Goal: Information Seeking & Learning: Stay updated

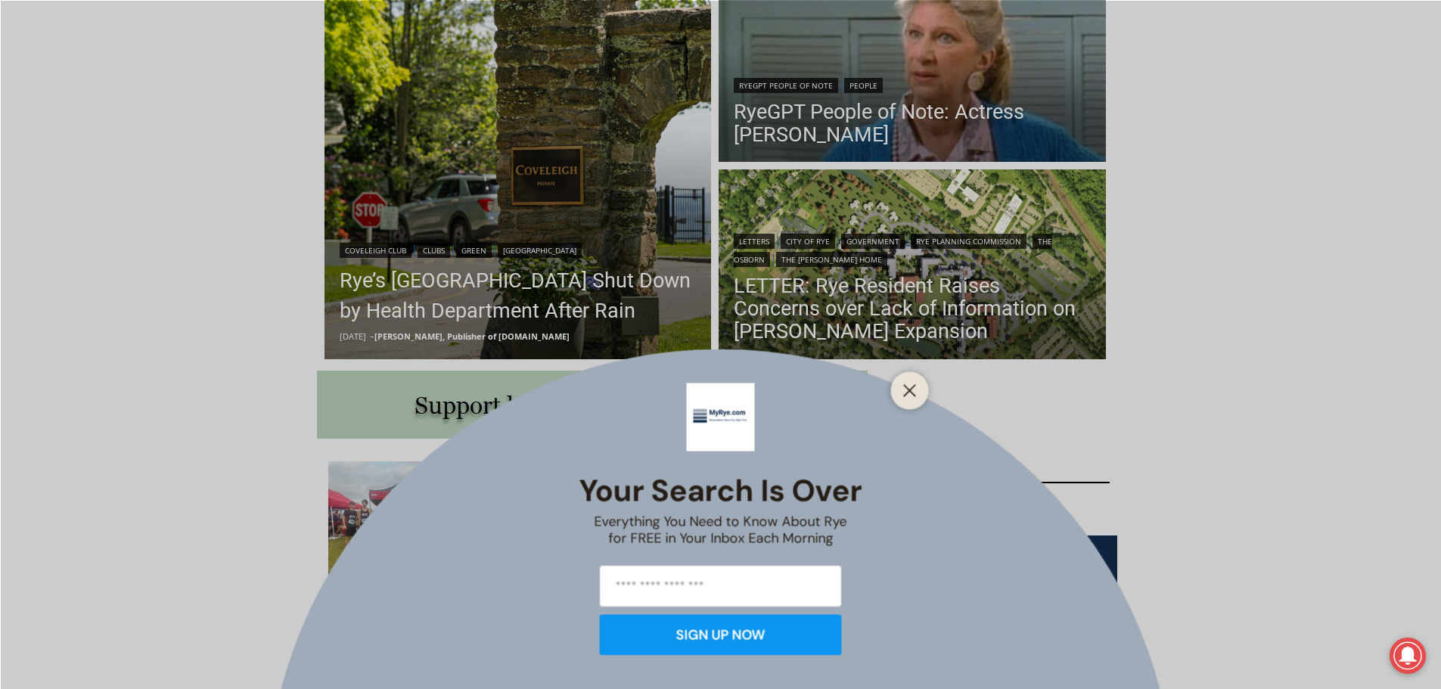
scroll to position [454, 0]
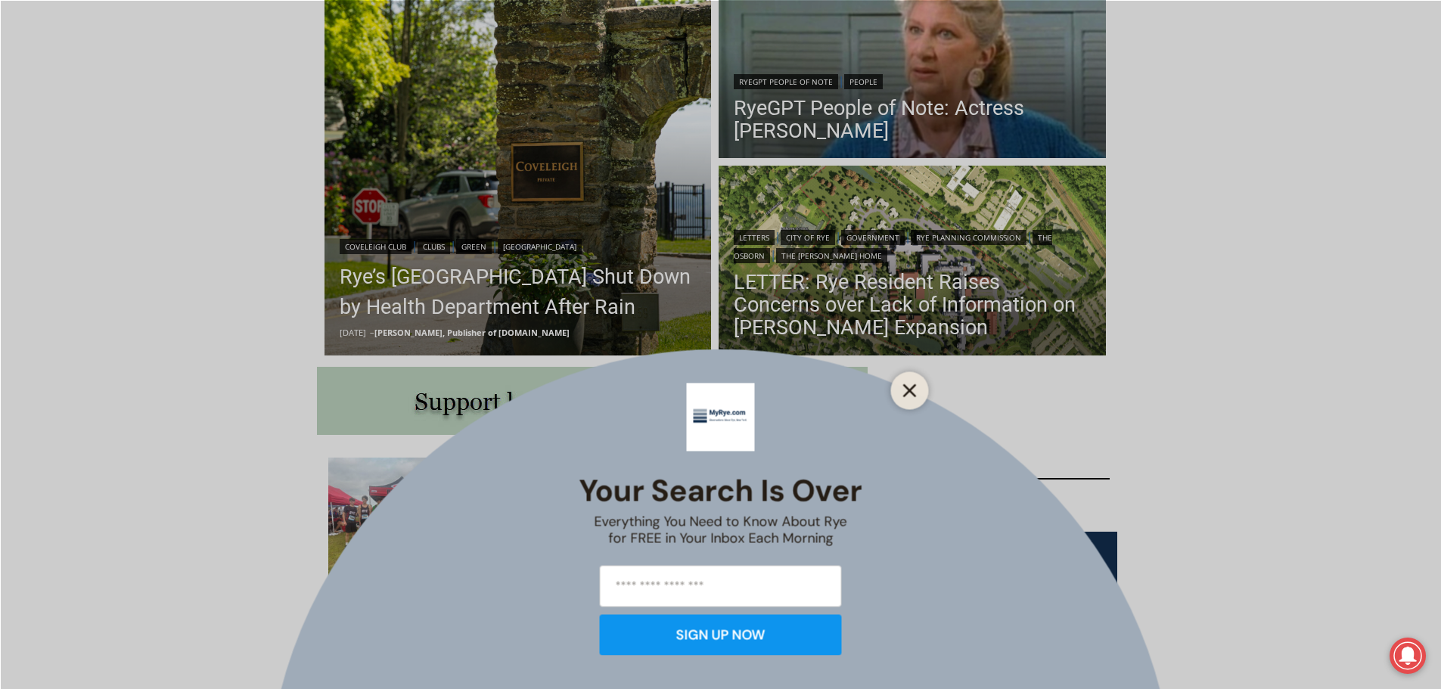
click at [904, 387] on icon "Close" at bounding box center [910, 391] width 14 height 14
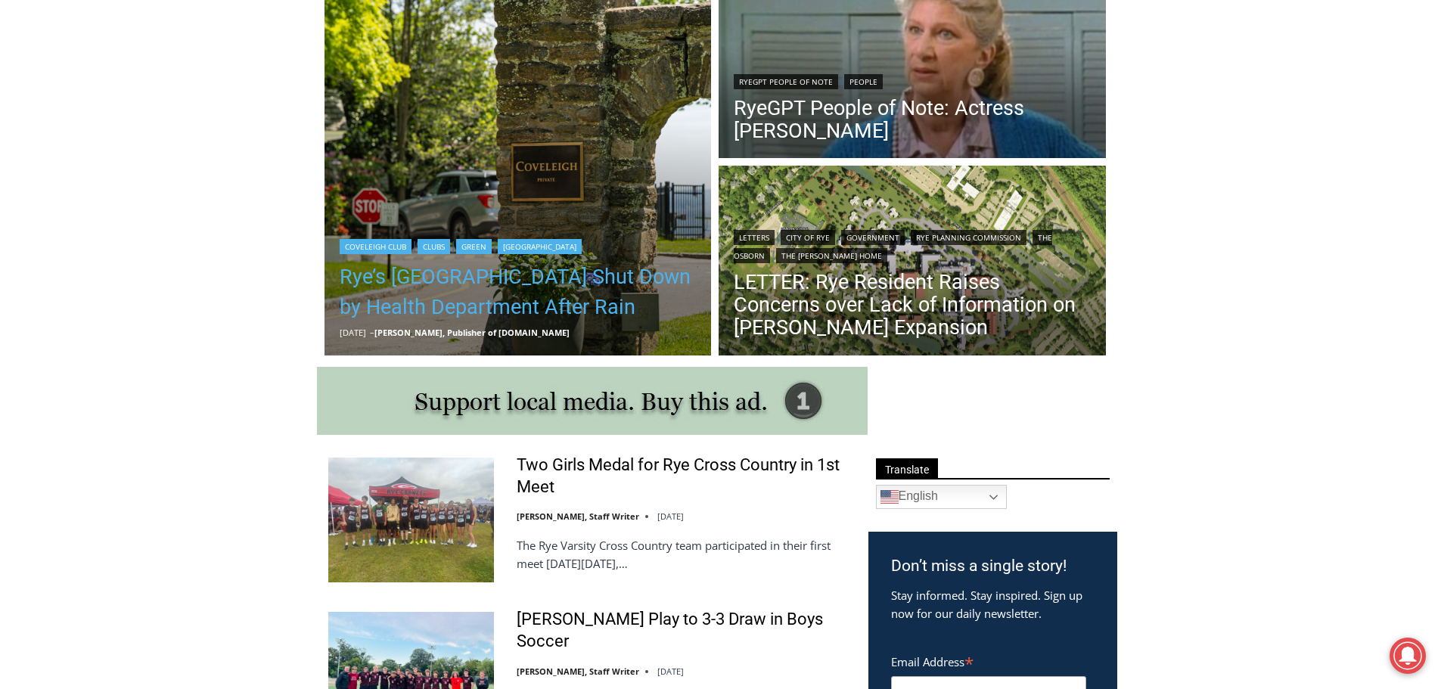
click at [602, 282] on link "Rye’s Coveleigh Beach Shut Down by Health Department After Rain" at bounding box center [518, 292] width 357 height 61
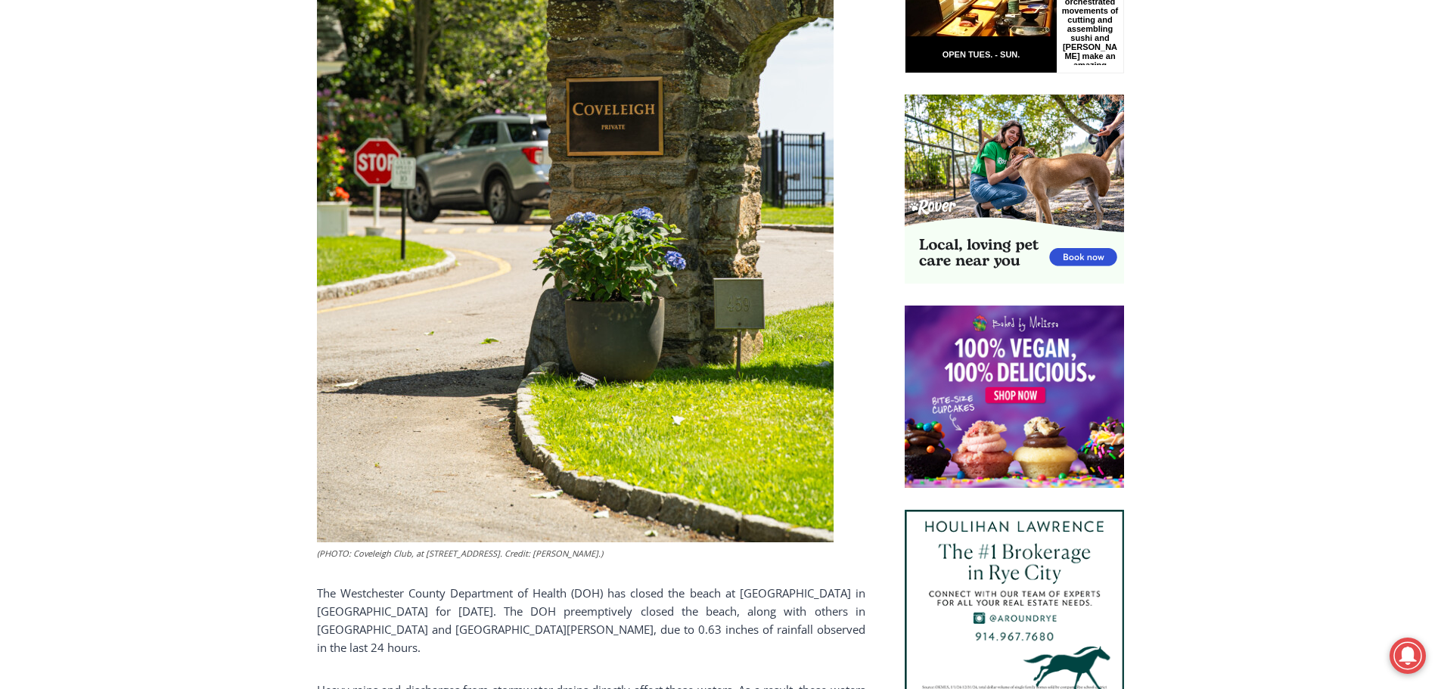
scroll to position [1180, 0]
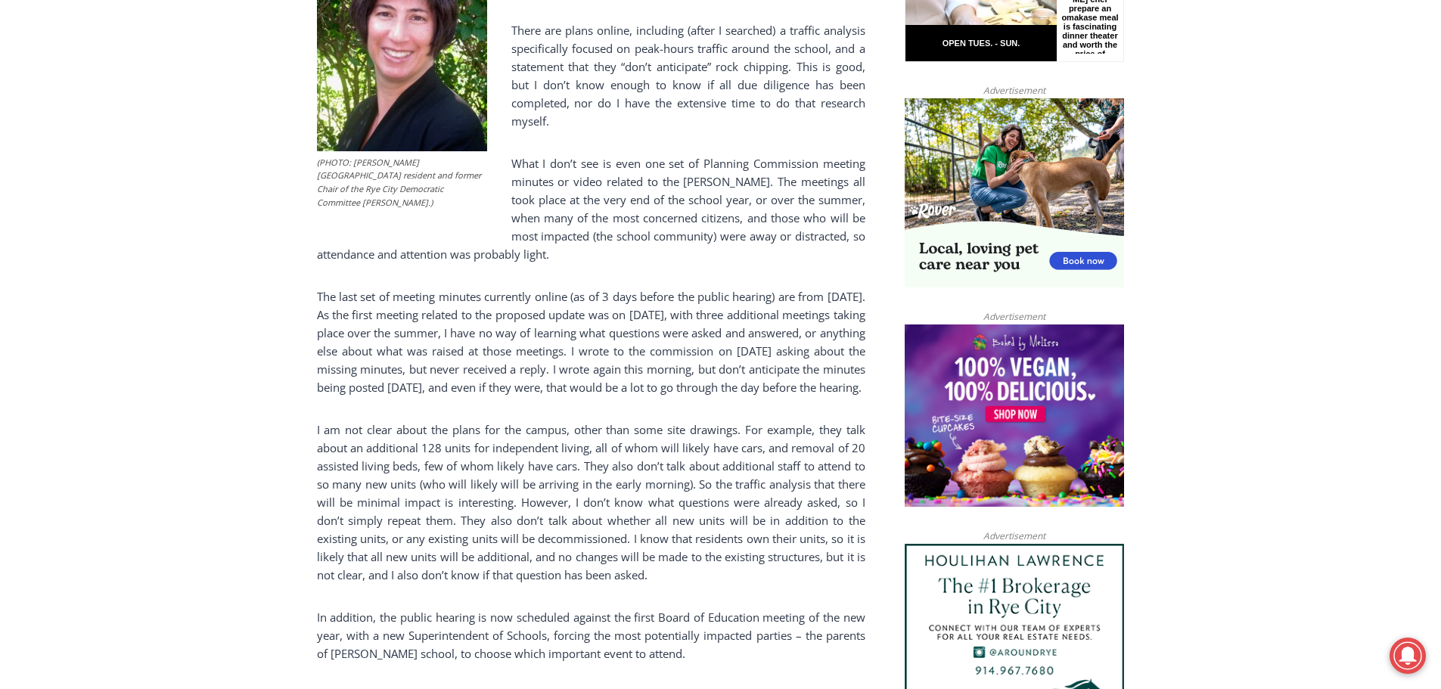
scroll to position [1003, 0]
